Goal: Navigation & Orientation: Find specific page/section

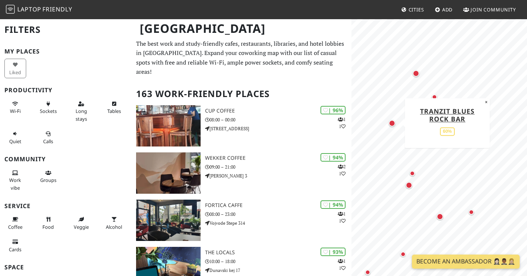
click at [394, 125] on div "Map marker" at bounding box center [392, 123] width 7 height 7
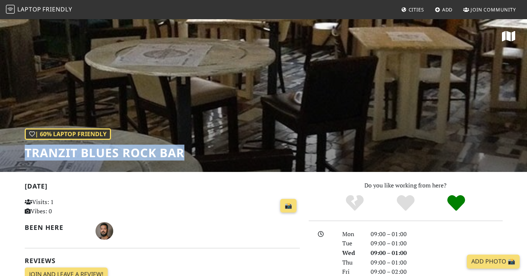
drag, startPoint x: 22, startPoint y: 151, endPoint x: 211, endPoint y: 157, distance: 188.6
click at [211, 157] on div "| 60% Laptop Friendly Tranzit Blues Rock Bar" at bounding box center [263, 95] width 527 height 154
copy h1 "Tranzit Blues Rock Bar"
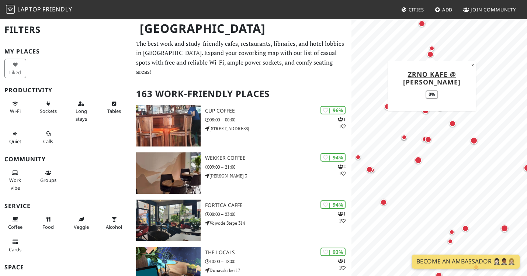
click at [432, 46] on div "Map marker" at bounding box center [432, 48] width 5 height 5
